Goal: Task Accomplishment & Management: Manage account settings

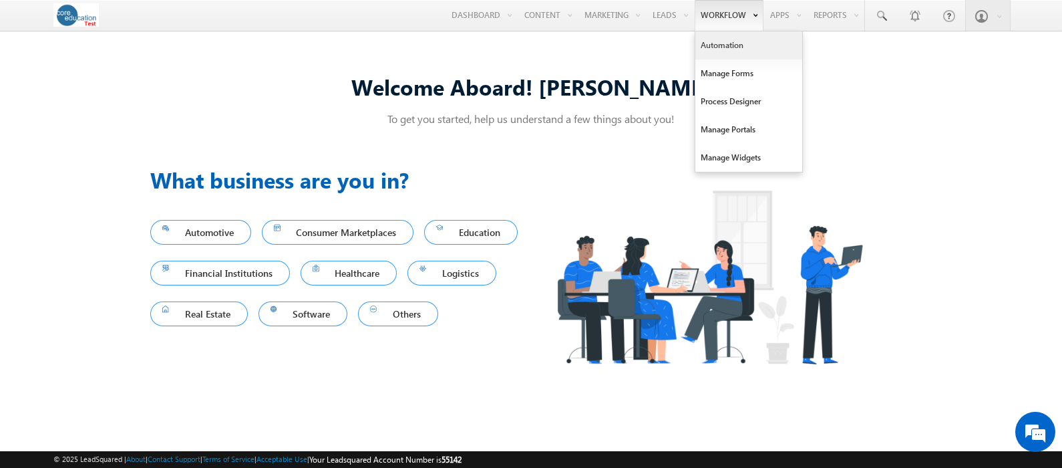
click at [718, 41] on link "Automation" at bounding box center [748, 45] width 107 height 28
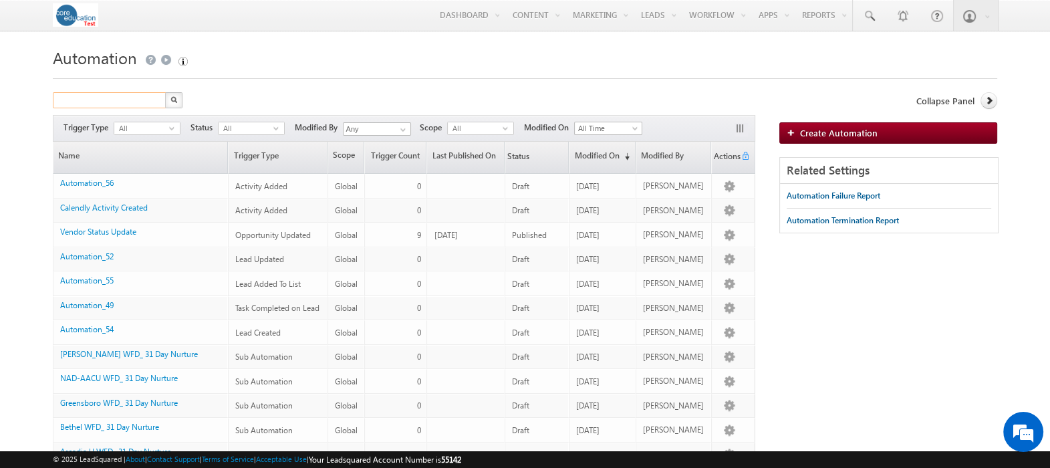
click at [92, 100] on input "text" at bounding box center [110, 100] width 114 height 16
type input "pacific"
click at [165, 92] on button "button" at bounding box center [173, 100] width 17 height 16
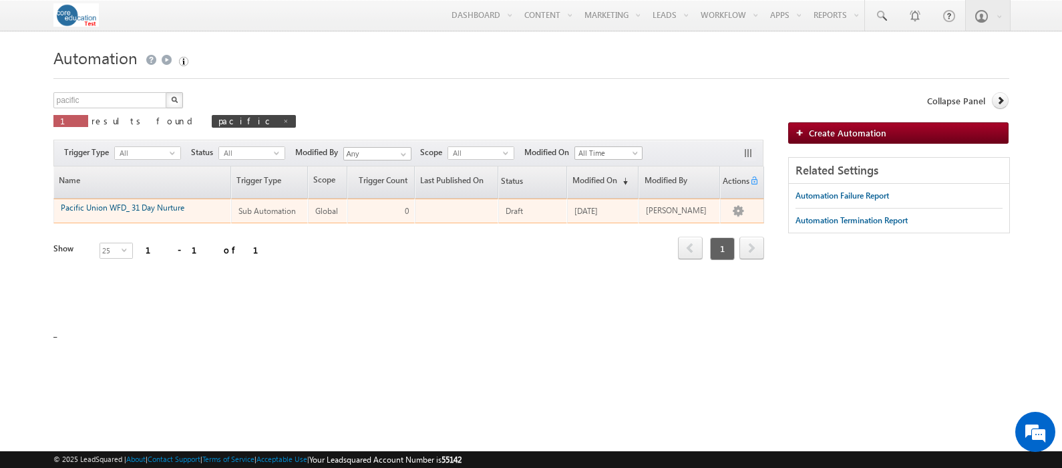
click at [140, 202] on link "Pacific Union WFD_ 31 Day Nurture" at bounding box center [123, 207] width 124 height 10
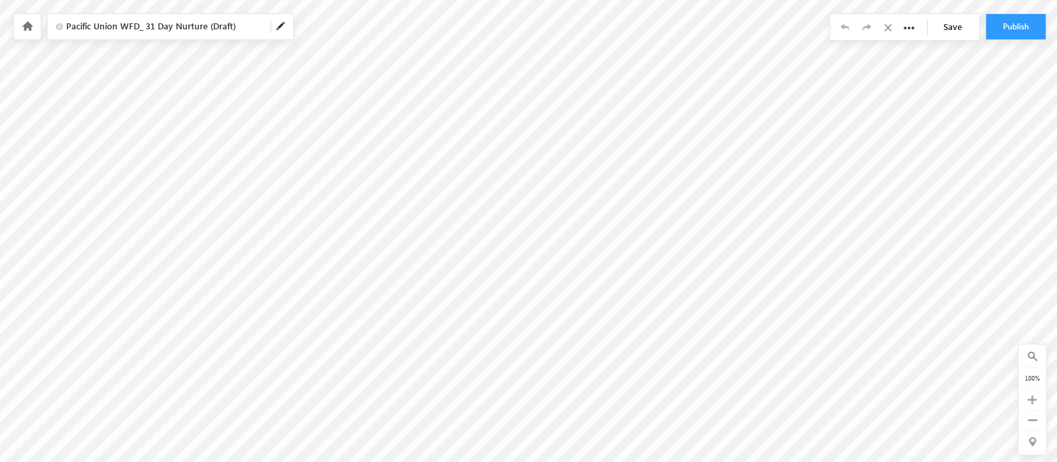
scroll to position [262, 0]
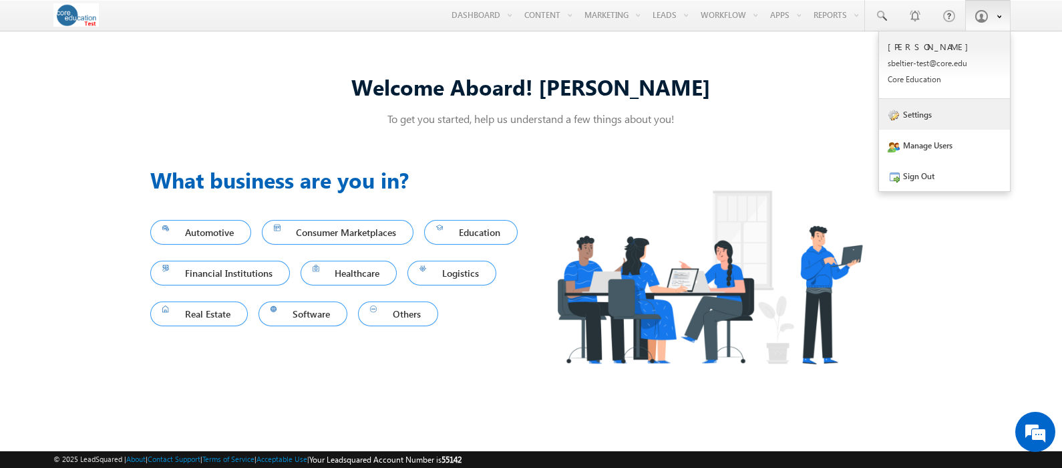
click at [895, 124] on link "Settings" at bounding box center [944, 114] width 131 height 31
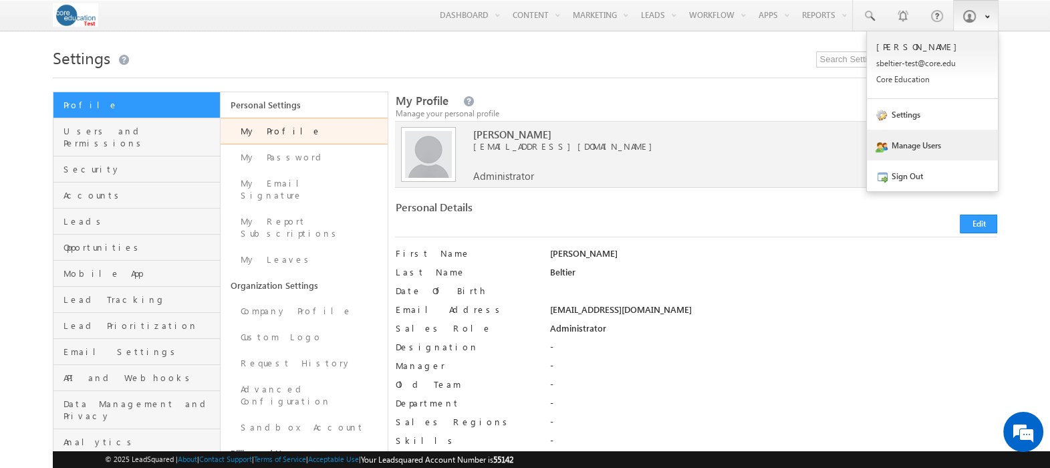
click at [930, 148] on link "Manage Users" at bounding box center [931, 145] width 131 height 31
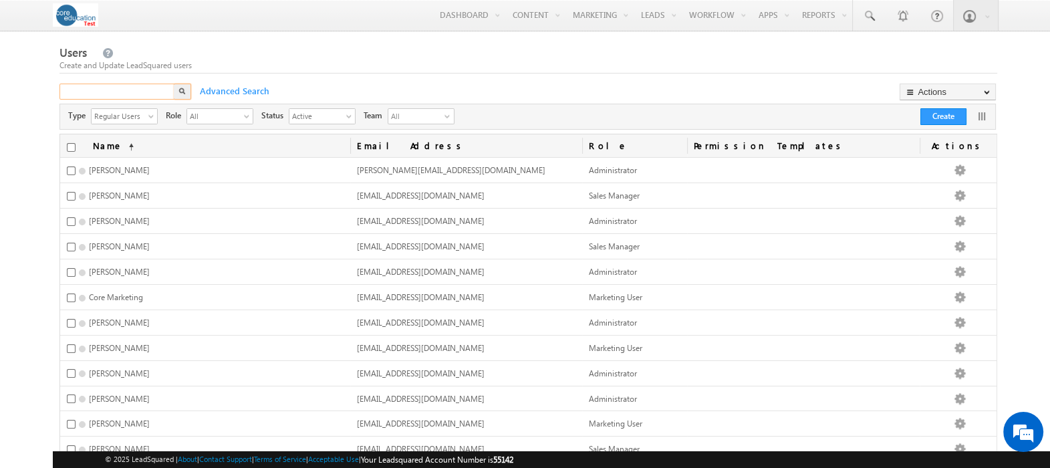
click at [107, 89] on input "text" at bounding box center [117, 92] width 116 height 16
type input "walla"
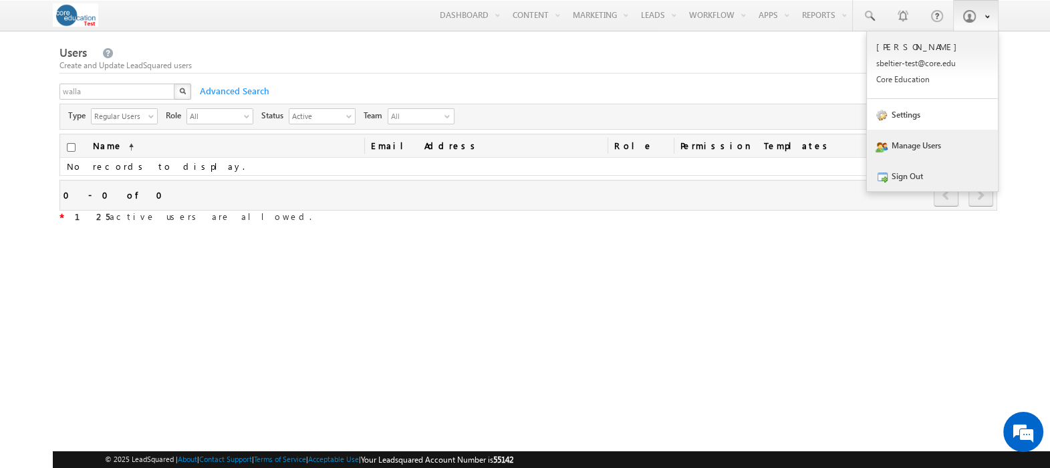
click at [912, 184] on link "Sign Out" at bounding box center [931, 175] width 131 height 31
